Goal: Task Accomplishment & Management: Manage account settings

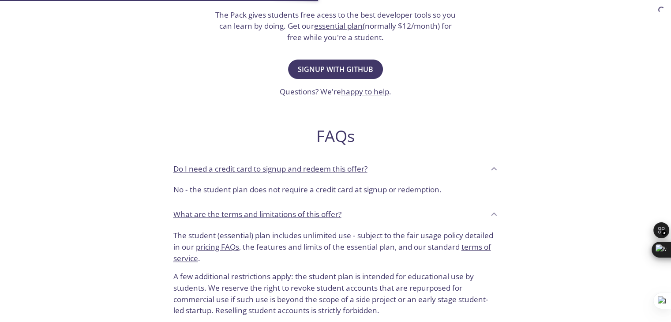
scroll to position [220, 0]
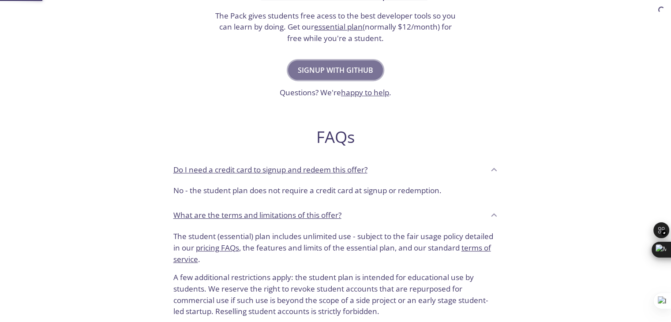
click at [362, 64] on span "Signup with GitHub" at bounding box center [335, 70] width 75 height 12
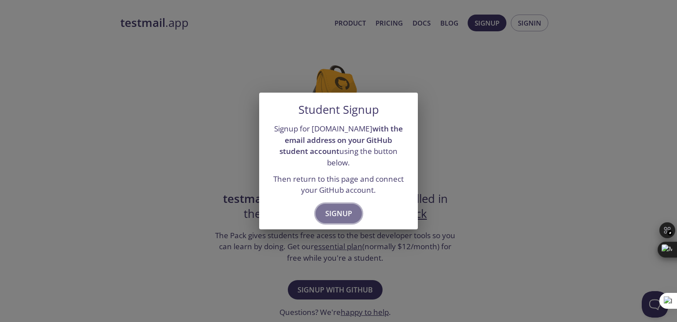
click at [339, 207] on span "Signup" at bounding box center [338, 213] width 27 height 12
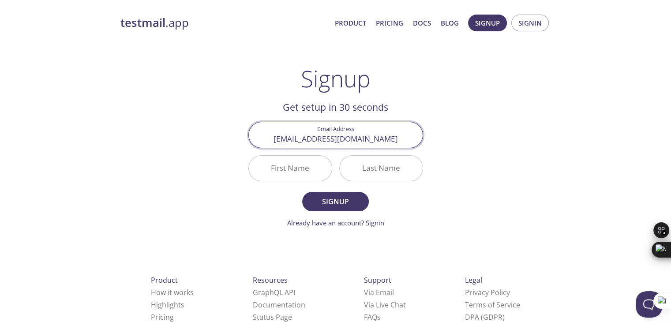
type input "[EMAIL_ADDRESS][DOMAIN_NAME]"
click at [302, 171] on input "First Name" at bounding box center [290, 168] width 83 height 25
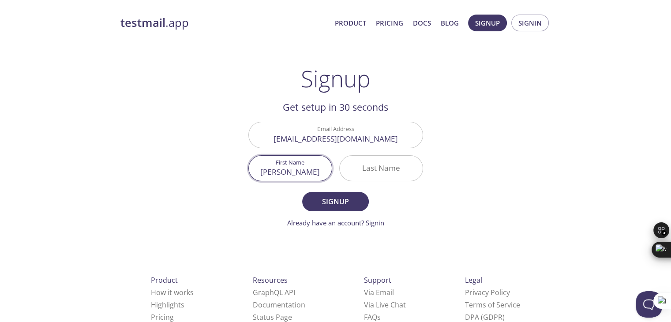
type input "[PERSON_NAME]"
click at [367, 173] on input "Last Name" at bounding box center [380, 168] width 83 height 25
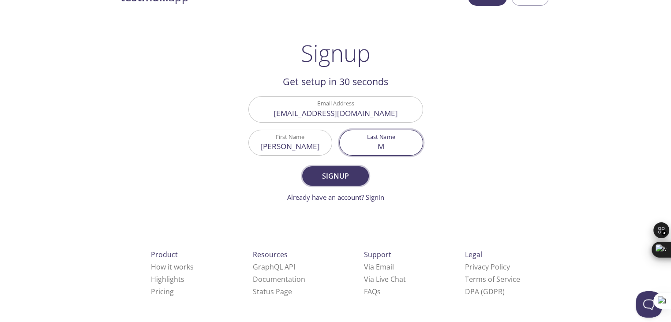
type input "M"
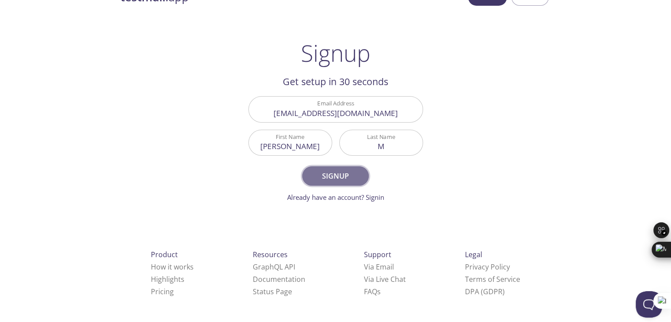
click at [347, 175] on span "Signup" at bounding box center [335, 176] width 47 height 12
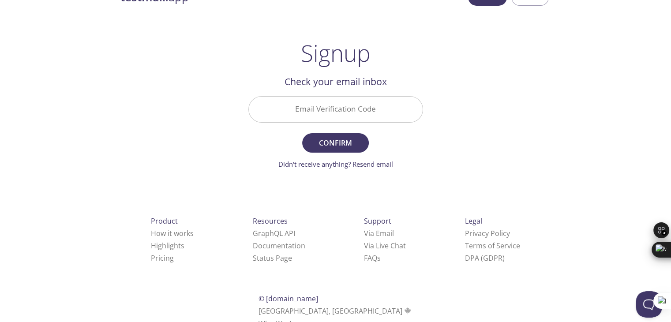
scroll to position [0, 0]
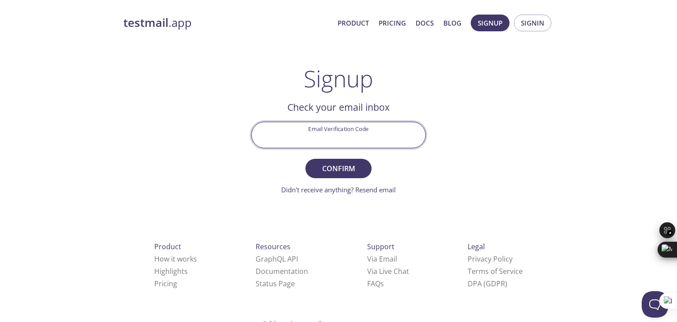
click at [385, 145] on input "Email Verification Code" at bounding box center [339, 134] width 174 height 25
paste input "98WZAUS"
type input "98WZAUS"
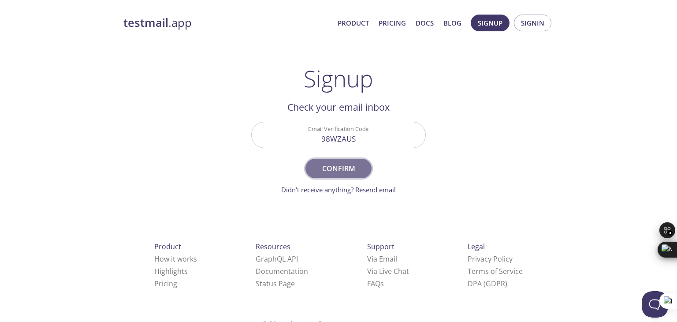
click at [345, 163] on span "Confirm" at bounding box center [338, 168] width 47 height 12
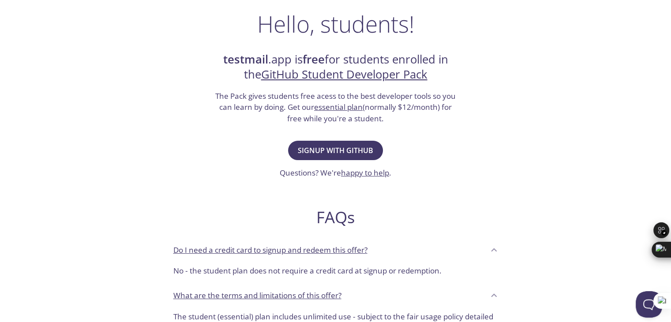
scroll to position [139, 0]
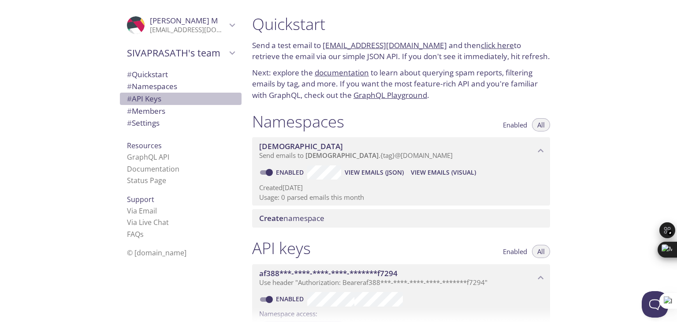
click at [139, 99] on span "# API Keys" at bounding box center [144, 98] width 34 height 10
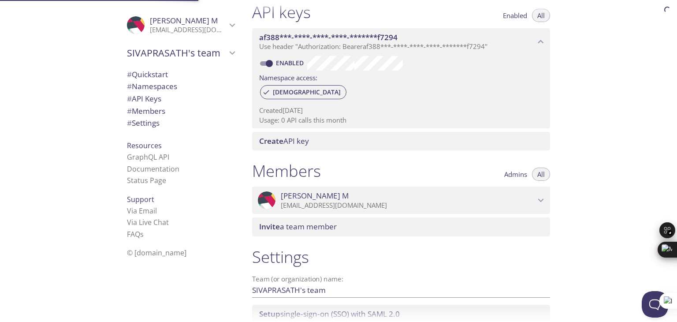
scroll to position [238, 0]
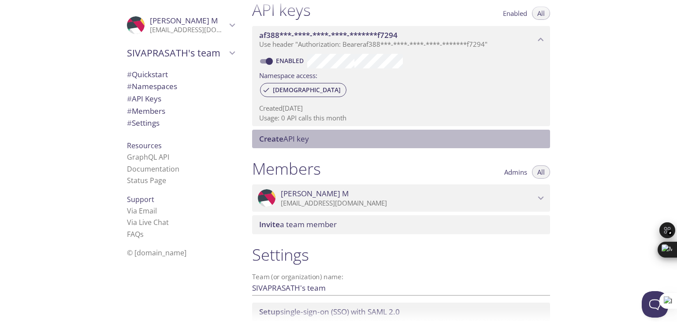
click at [306, 140] on span "Create API key" at bounding box center [284, 139] width 50 height 10
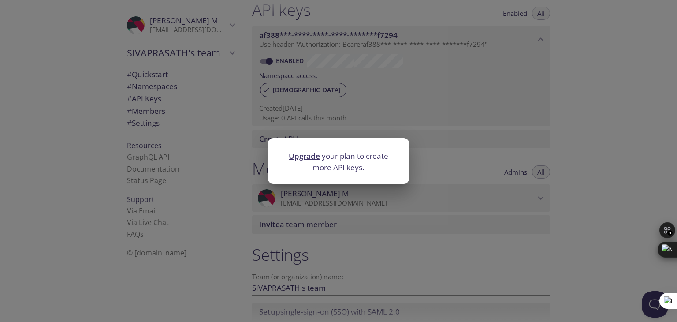
click at [321, 104] on div "Upgrade your plan to create more API keys." at bounding box center [338, 161] width 677 height 322
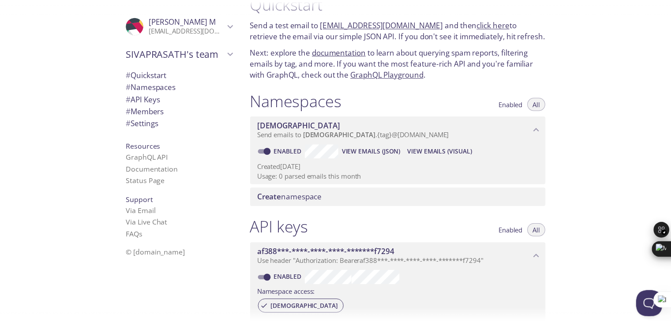
scroll to position [0, 0]
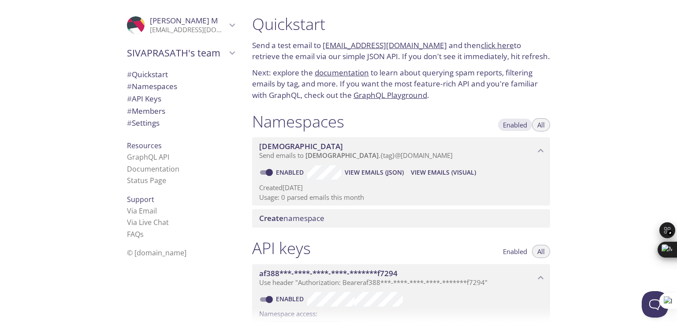
click at [517, 125] on span "Enabled" at bounding box center [515, 125] width 24 height 0
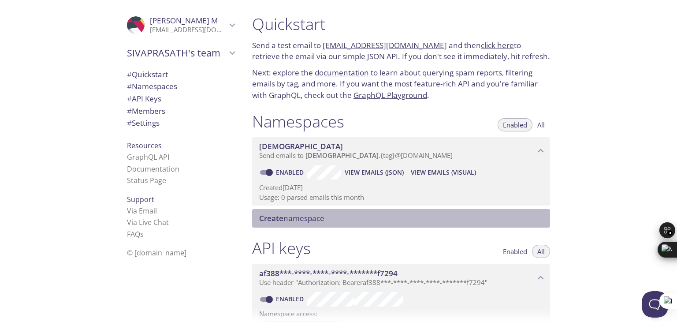
click at [300, 219] on span "Create namespace" at bounding box center [291, 218] width 65 height 10
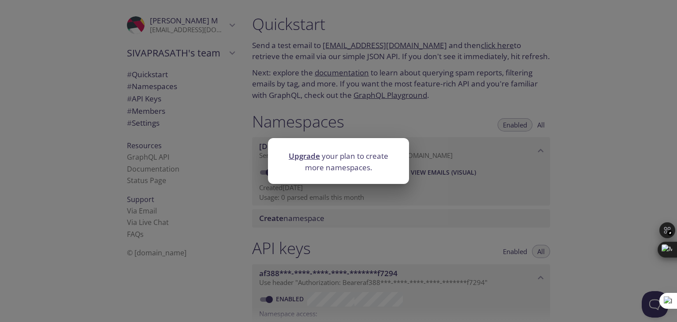
click at [309, 158] on link "Upgrade" at bounding box center [304, 156] width 31 height 10
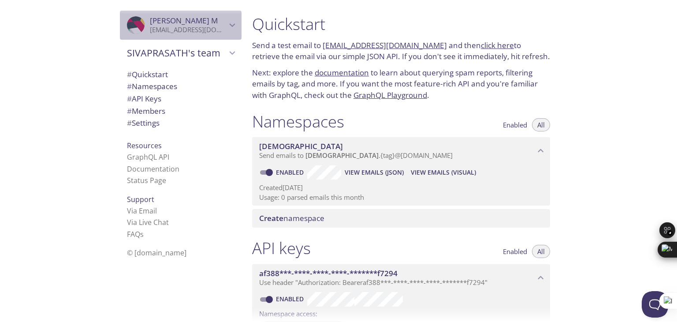
click at [215, 18] on span "[PERSON_NAME] M" at bounding box center [188, 21] width 77 height 10
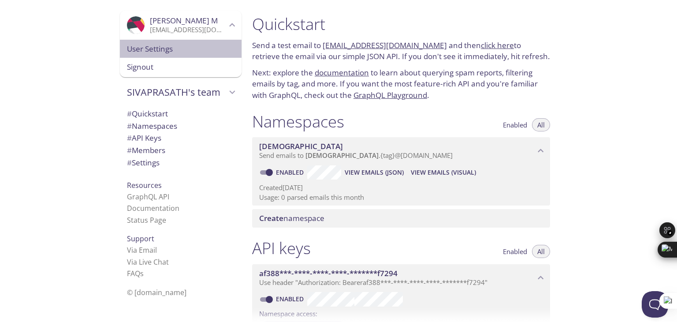
click at [182, 50] on span "User Settings" at bounding box center [181, 48] width 108 height 11
